Goal: Transaction & Acquisition: Purchase product/service

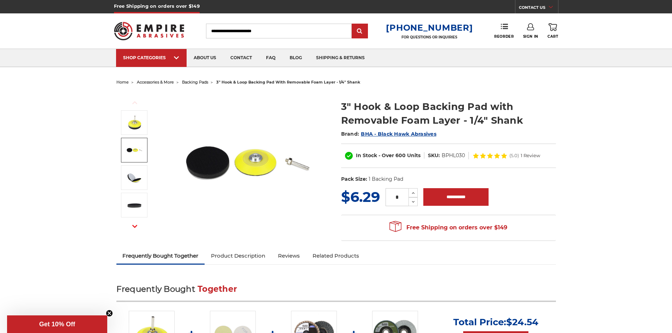
click at [139, 151] on img at bounding box center [135, 151] width 18 height 18
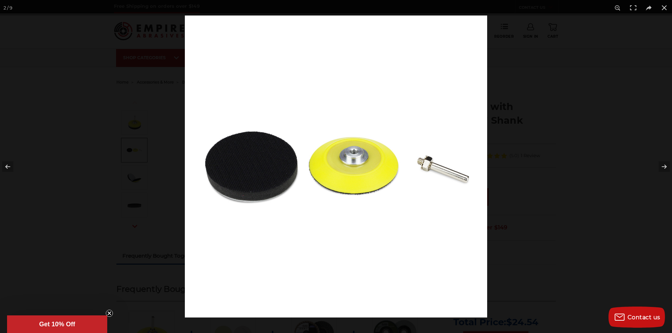
click at [339, 187] on img at bounding box center [336, 167] width 302 height 302
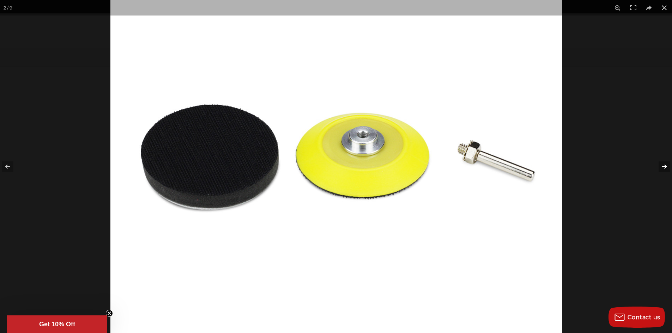
click at [664, 166] on button at bounding box center [660, 166] width 25 height 35
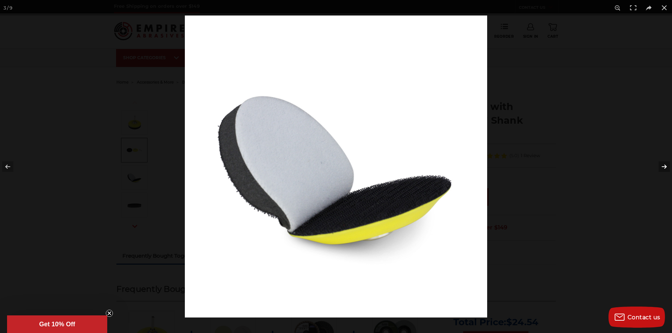
click at [660, 168] on button at bounding box center [660, 166] width 25 height 35
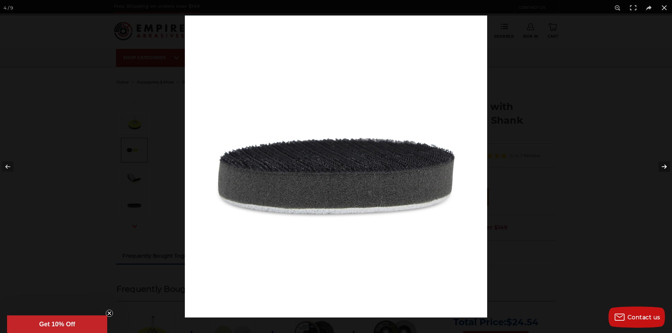
click at [660, 168] on button at bounding box center [660, 166] width 25 height 35
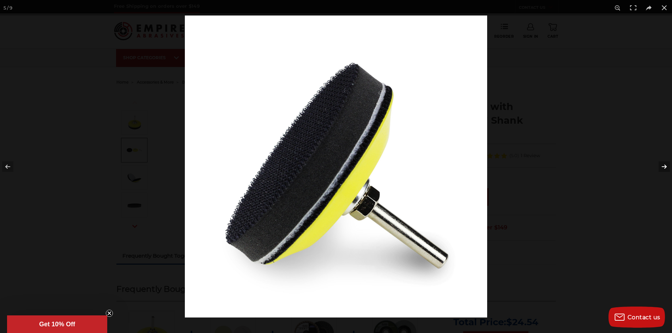
click at [659, 167] on button at bounding box center [660, 166] width 25 height 35
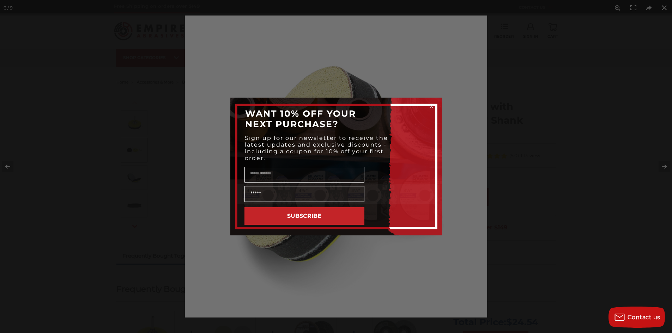
click at [665, 10] on div "Close dialog WANT 10% OFF YOUR NEXT PURCHASE? Sign up for our newsletter to rec…" at bounding box center [336, 166] width 672 height 333
click at [431, 106] on icon "Close dialog" at bounding box center [431, 106] width 7 height 7
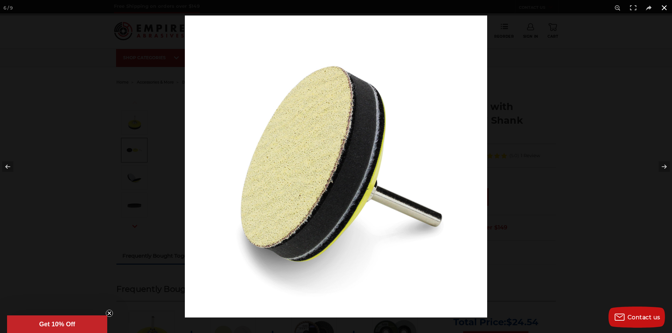
click at [665, 7] on button at bounding box center [665, 8] width 16 height 16
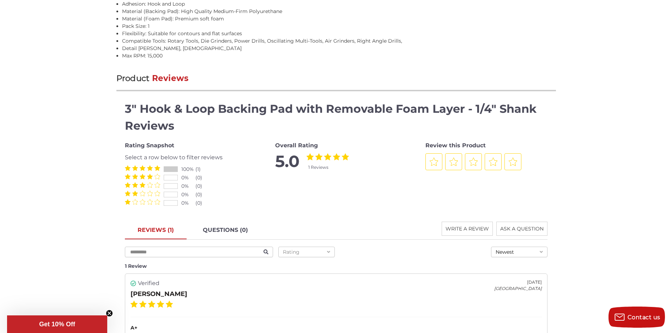
scroll to position [1059, 0]
